Goal: Task Accomplishment & Management: Use online tool/utility

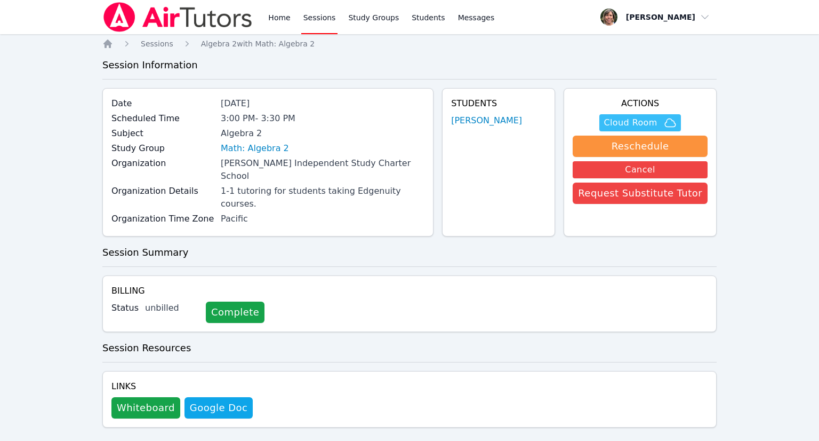
click at [633, 123] on span "Cloud Room" at bounding box center [630, 122] width 53 height 13
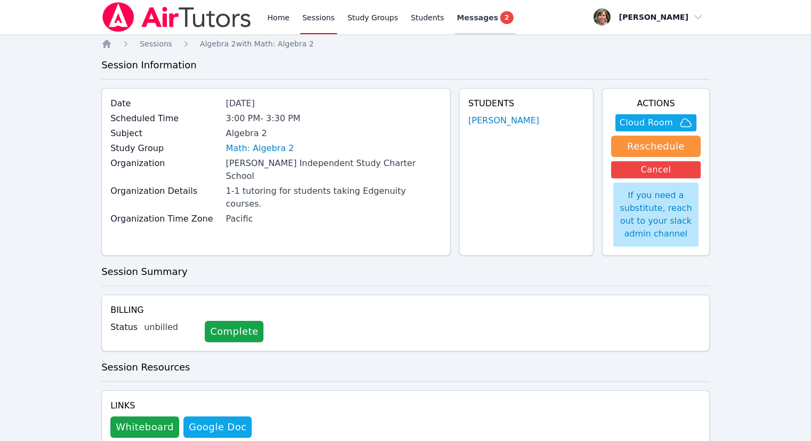
click at [466, 17] on span "Messages" at bounding box center [477, 17] width 41 height 11
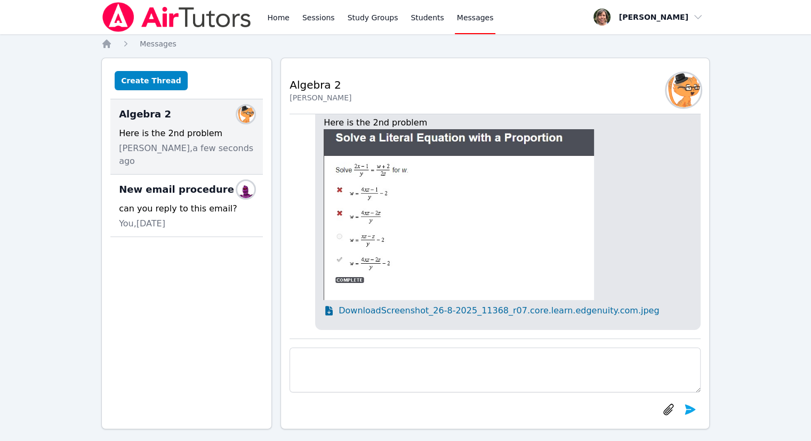
click at [328, 309] on icon at bounding box center [328, 311] width 7 height 10
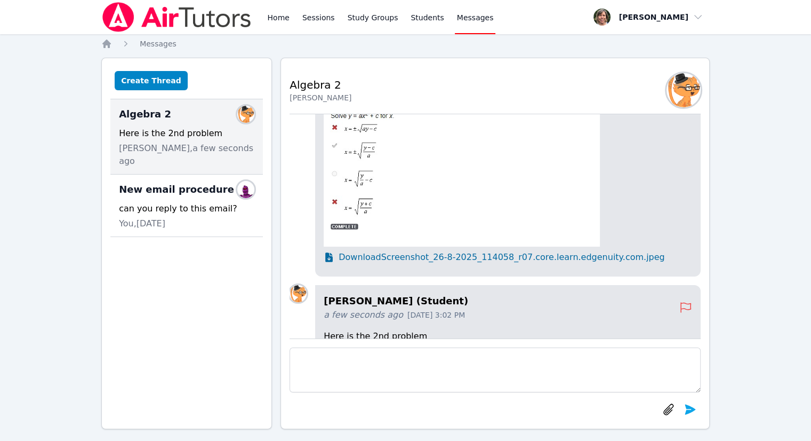
scroll to position [-266, 0]
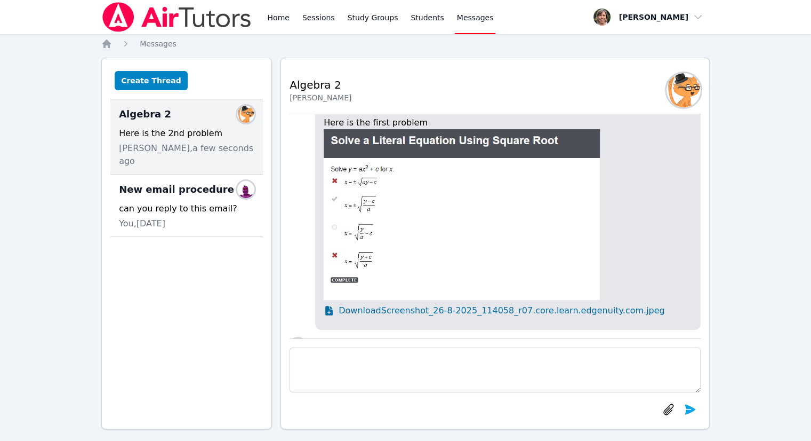
click at [329, 308] on icon at bounding box center [328, 311] width 7 height 10
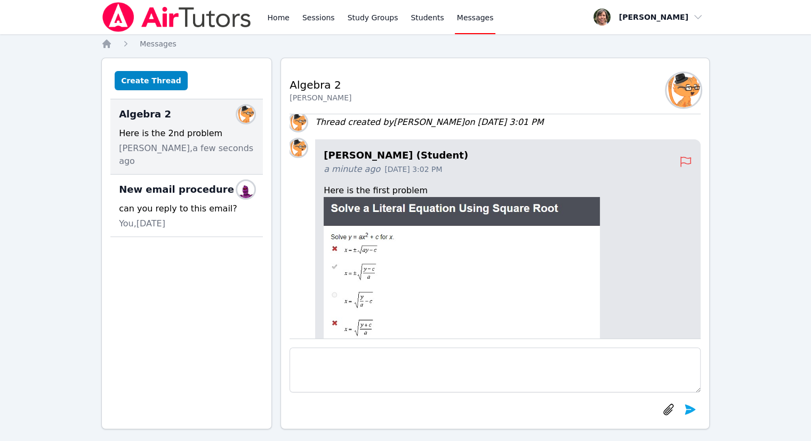
scroll to position [-334, 0]
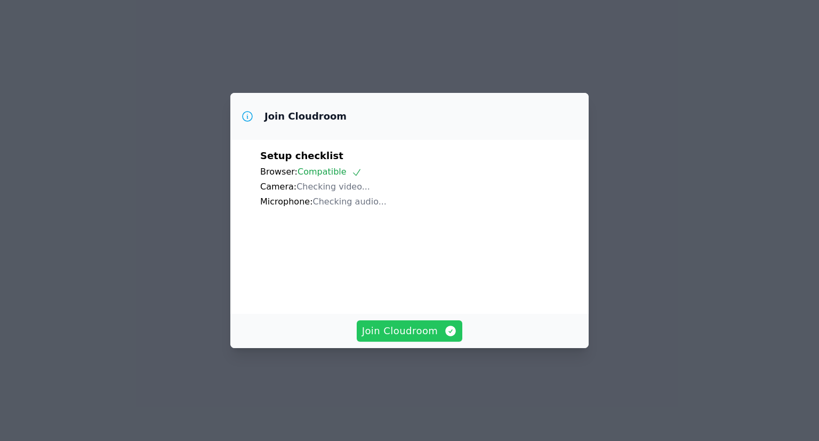
click at [431, 331] on span "Join Cloudroom" at bounding box center [409, 330] width 95 height 15
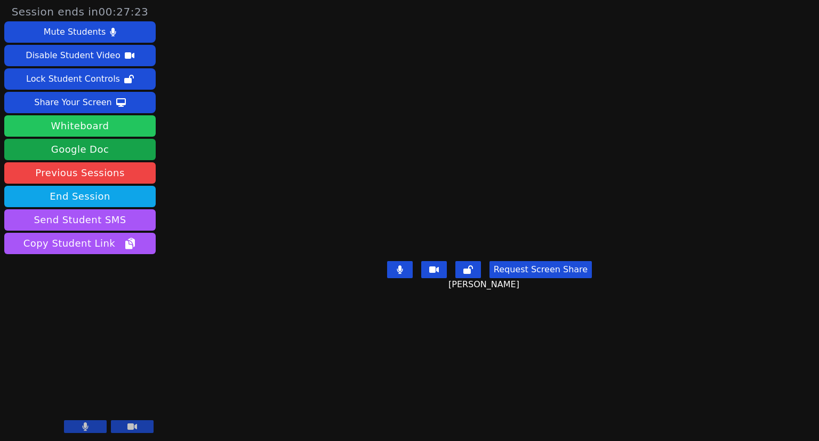
click at [135, 122] on button "Whiteboard" at bounding box center [80, 125] width 152 height 21
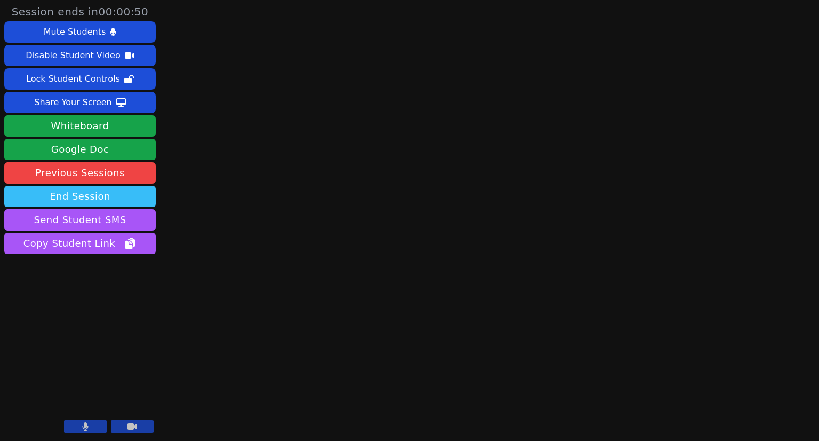
click at [62, 195] on button "End Session" at bounding box center [80, 196] width 152 height 21
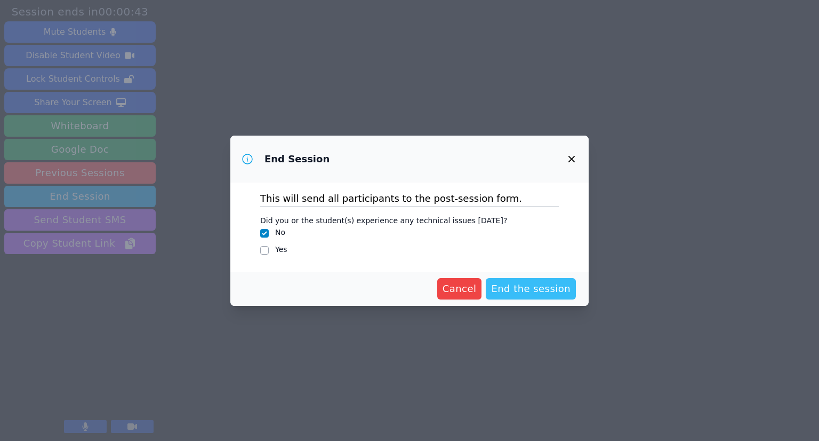
click at [548, 286] on span "End the session" at bounding box center [530, 288] width 79 height 15
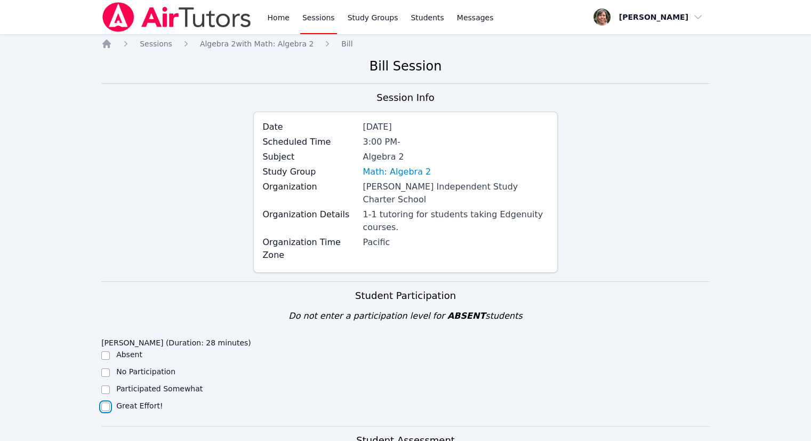
click at [106, 402] on input "Great Effort!" at bounding box center [105, 406] width 9 height 9
checkbox input "true"
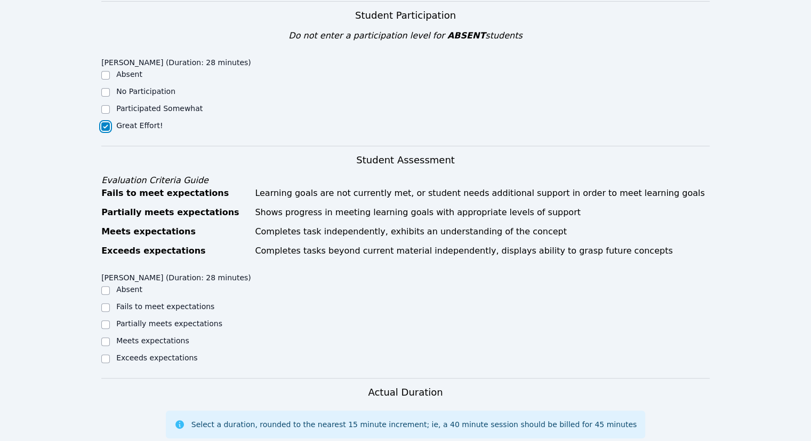
scroll to position [320, 0]
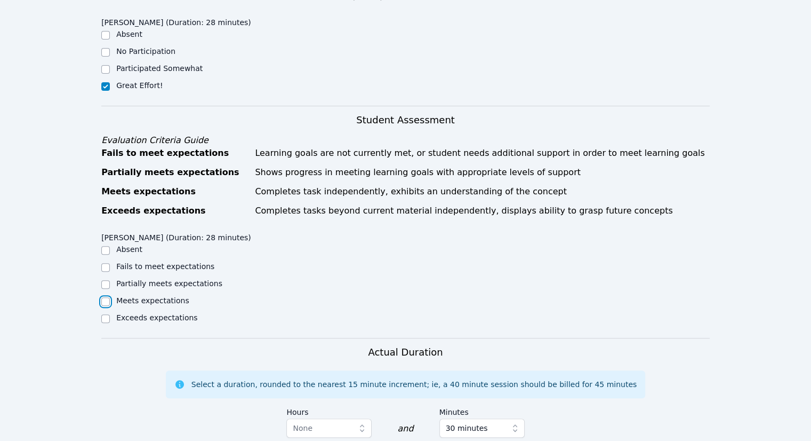
click at [106, 297] on input "Meets expectations" at bounding box center [105, 301] width 9 height 9
checkbox input "true"
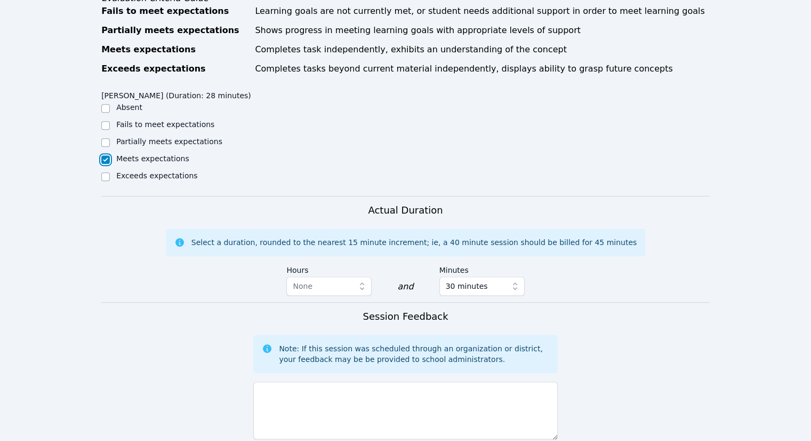
scroll to position [587, 0]
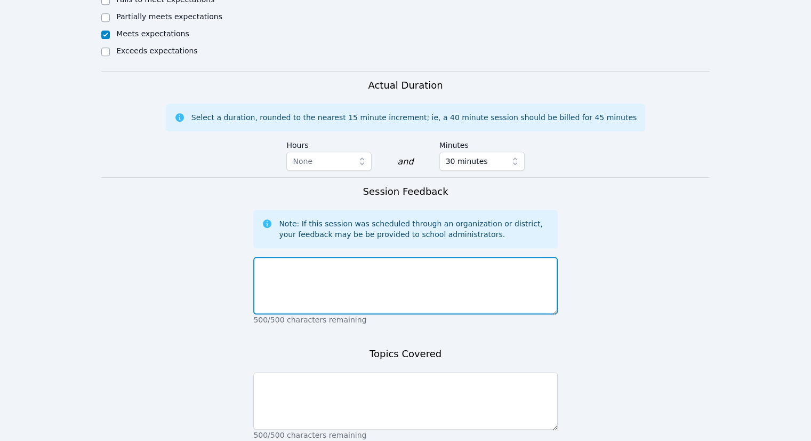
click at [301, 257] on textarea at bounding box center [405, 286] width 304 height 58
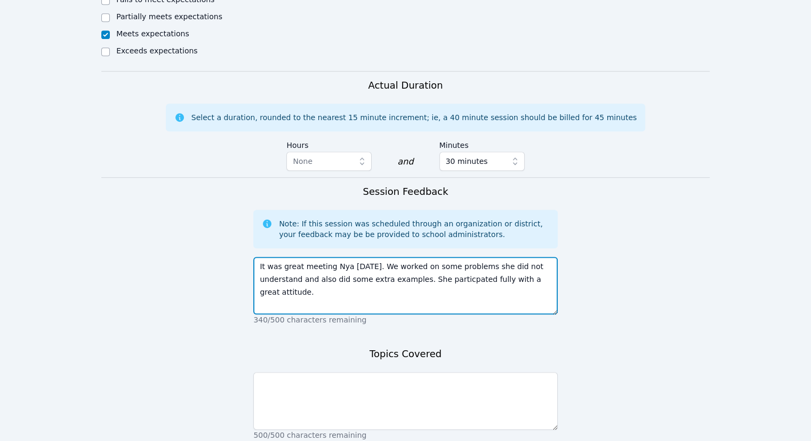
type textarea "It was great meeting Nya [DATE]. We worked on some problems she did not underst…"
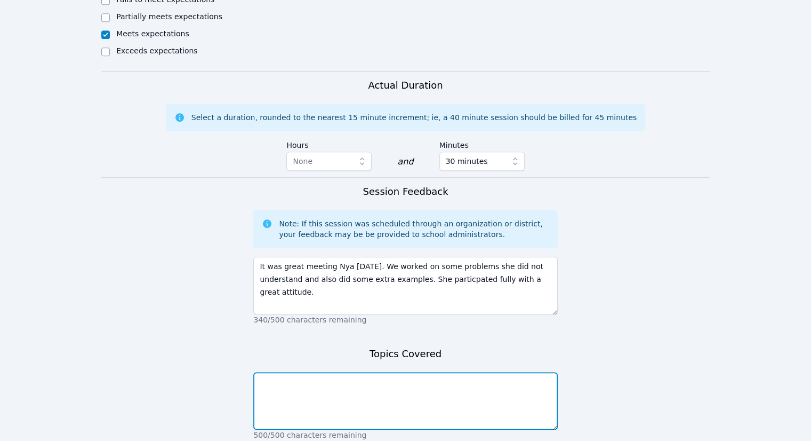
click at [309, 372] on textarea at bounding box center [405, 401] width 304 height 58
type textarea "s"
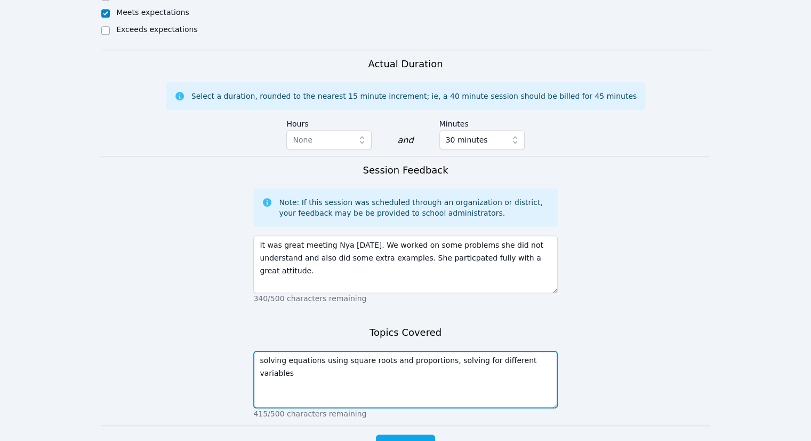
scroll to position [651, 0]
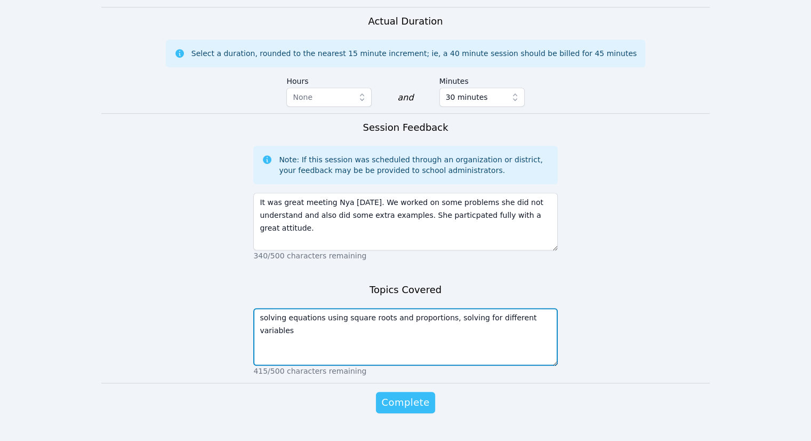
type textarea "solving equations using square roots and proportions, solving for different var…"
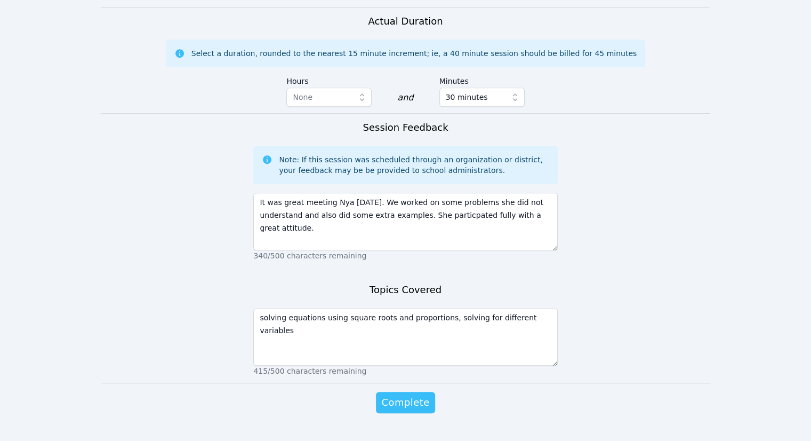
click at [416, 395] on span "Complete" at bounding box center [405, 402] width 48 height 15
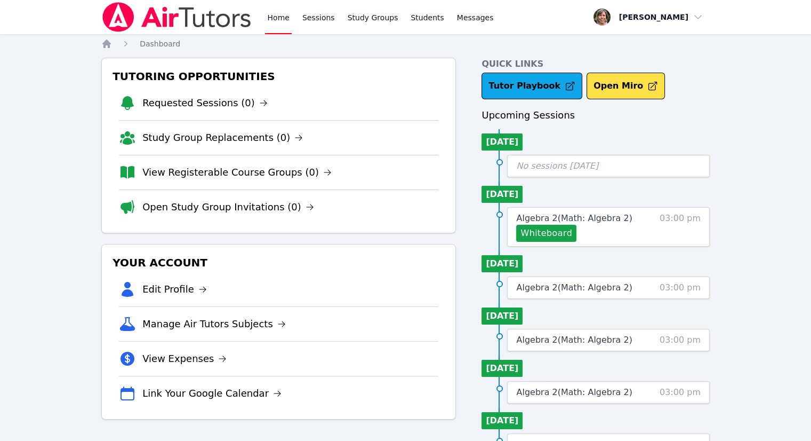
click at [282, 17] on link "Home" at bounding box center [278, 17] width 26 height 34
